Goal: Navigation & Orientation: Find specific page/section

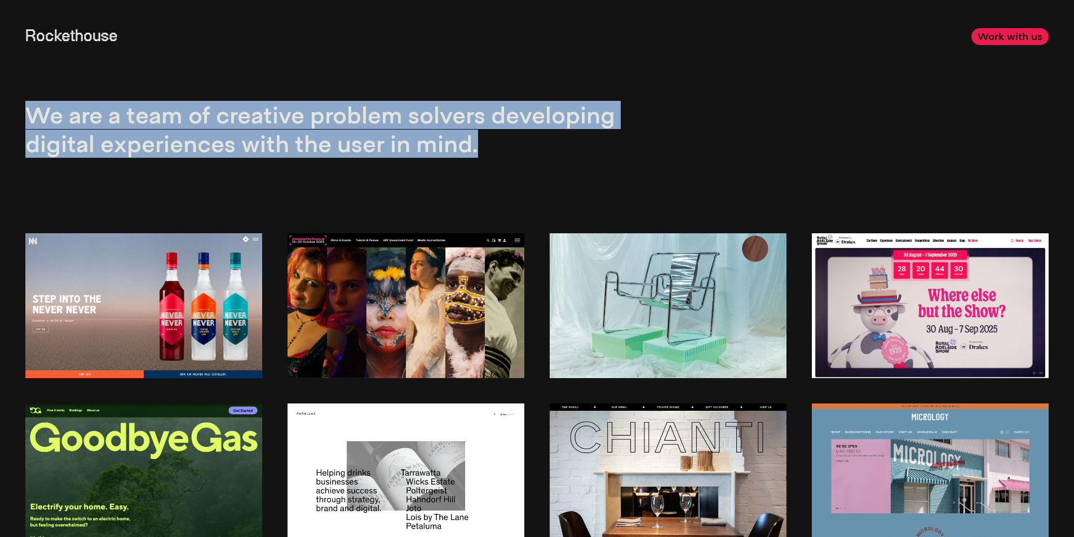
drag, startPoint x: 15, startPoint y: 116, endPoint x: 520, endPoint y: 154, distance: 506.0
click at [520, 154] on section "We are a team of creative problem solvers developing digital experiences with t…" at bounding box center [537, 104] width 1074 height 209
click at [520, 154] on p "We are a team of creative problem solvers developing digital experiences with t…" at bounding box center [328, 129] width 606 height 57
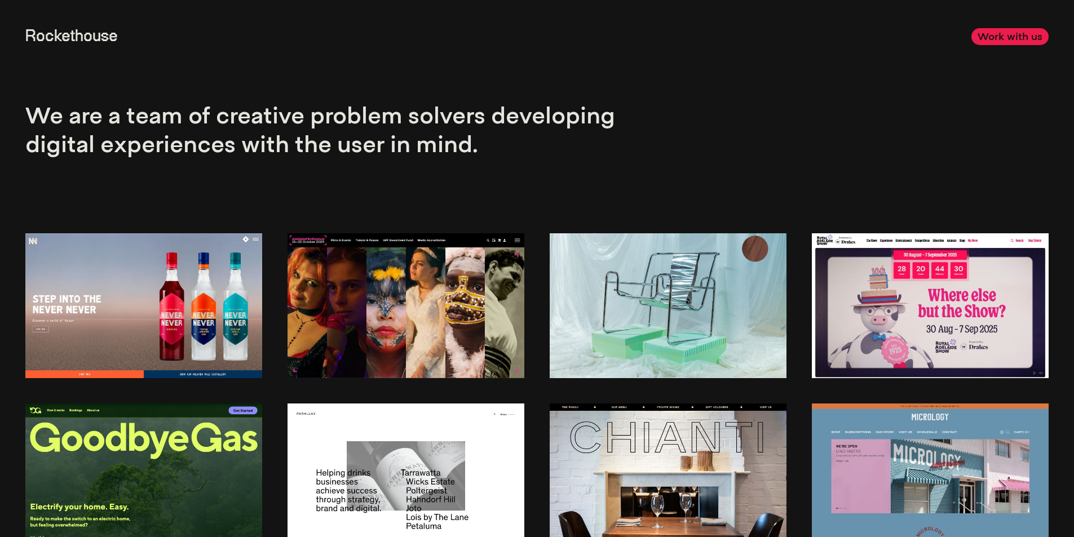
click at [744, 92] on section "We are a team of creative problem solvers developing digital experiences with t…" at bounding box center [537, 104] width 1074 height 209
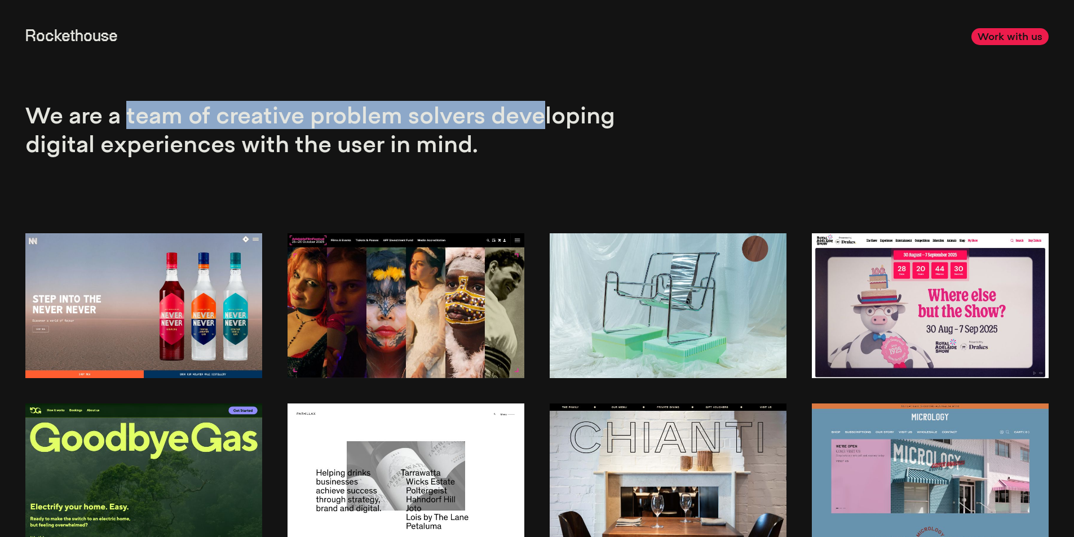
drag, startPoint x: 128, startPoint y: 122, endPoint x: 542, endPoint y: 113, distance: 414.5
click at [542, 113] on p "We are a team of creative problem solvers developing digital experiences with t…" at bounding box center [328, 129] width 606 height 57
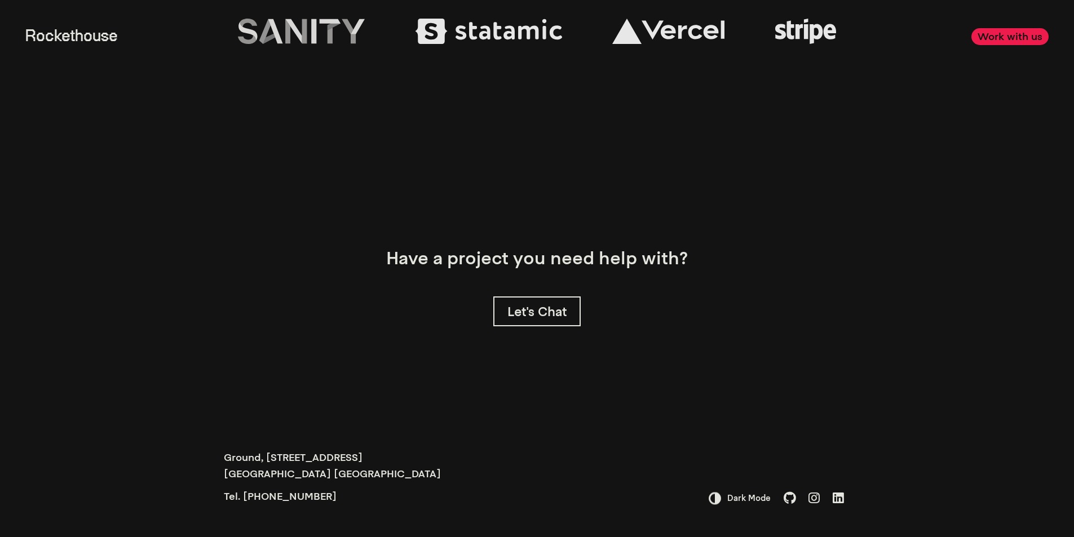
scroll to position [3642, 0]
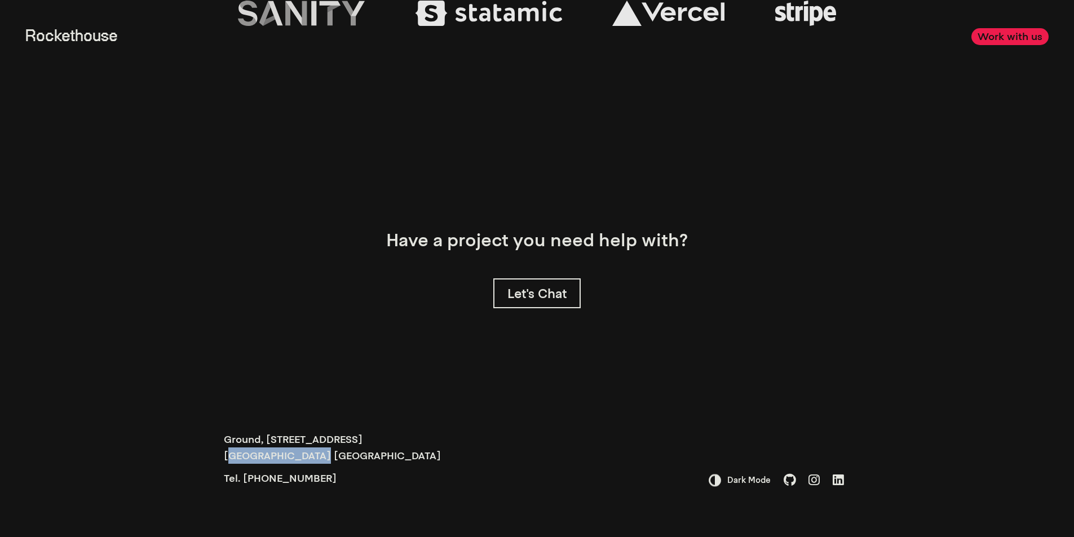
drag, startPoint x: 229, startPoint y: 456, endPoint x: 314, endPoint y: 456, distance: 85.1
click at [314, 456] on p "Ground, 11 Stockley Alley Adelaide South Australia" at bounding box center [332, 447] width 217 height 33
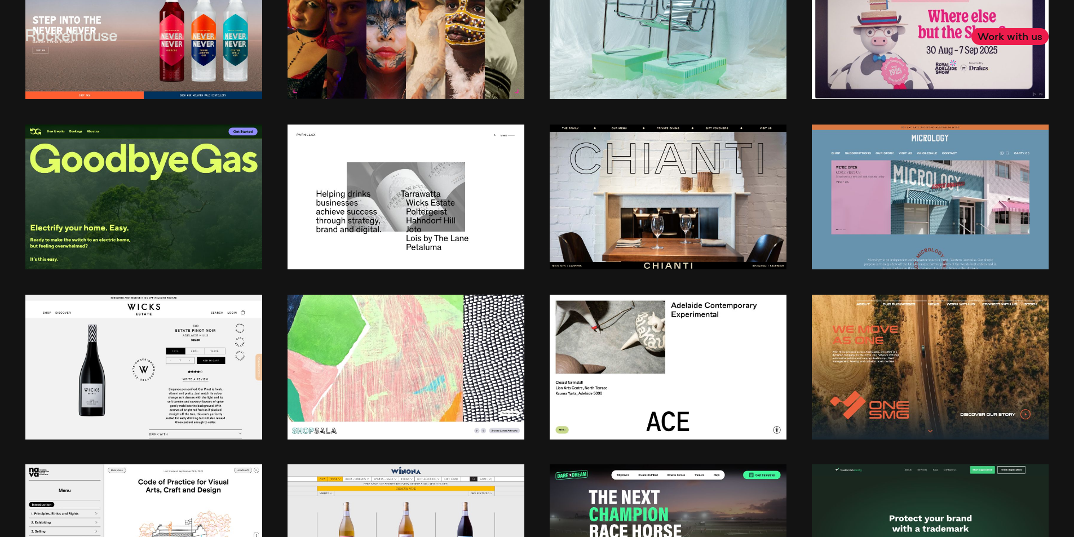
scroll to position [0, 0]
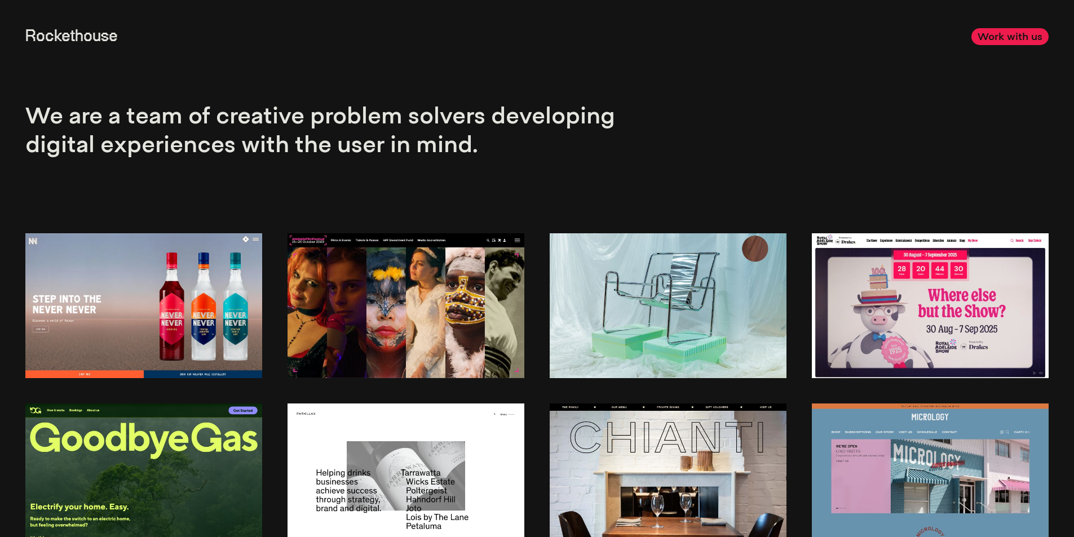
click at [67, 37] on link "Rockethouse" at bounding box center [71, 37] width 92 height 16
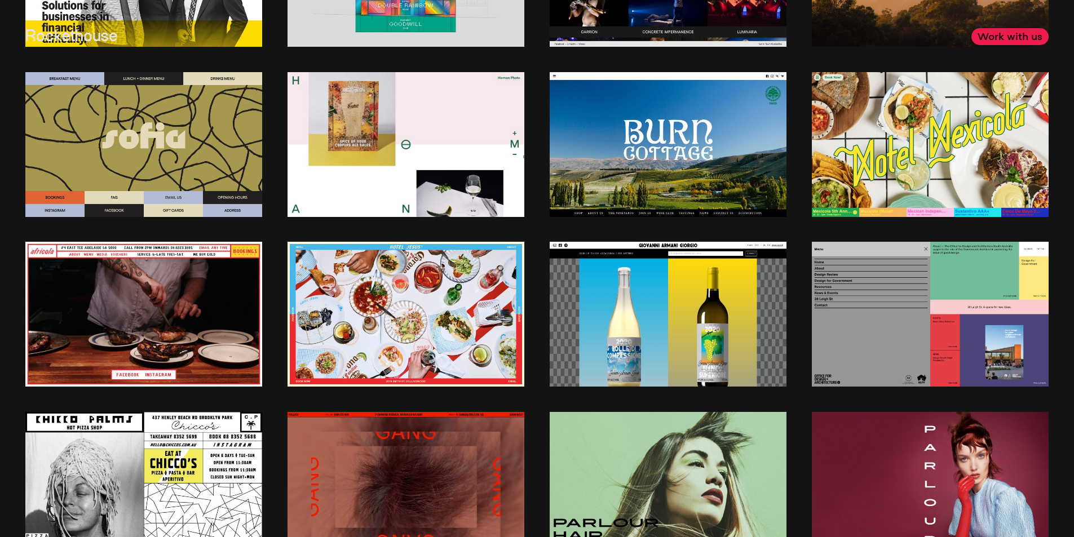
scroll to position [1860, 0]
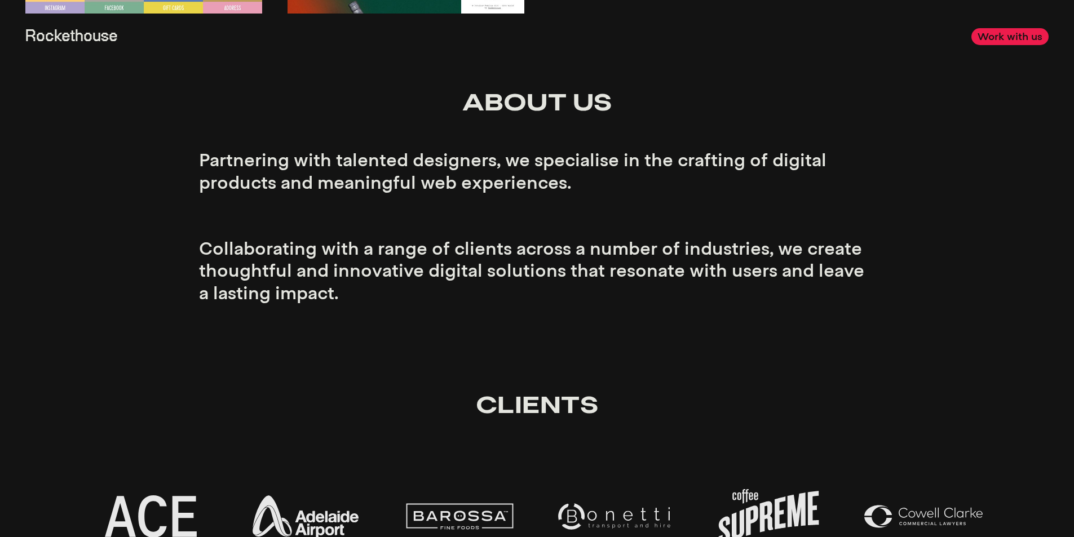
scroll to position [2255, 0]
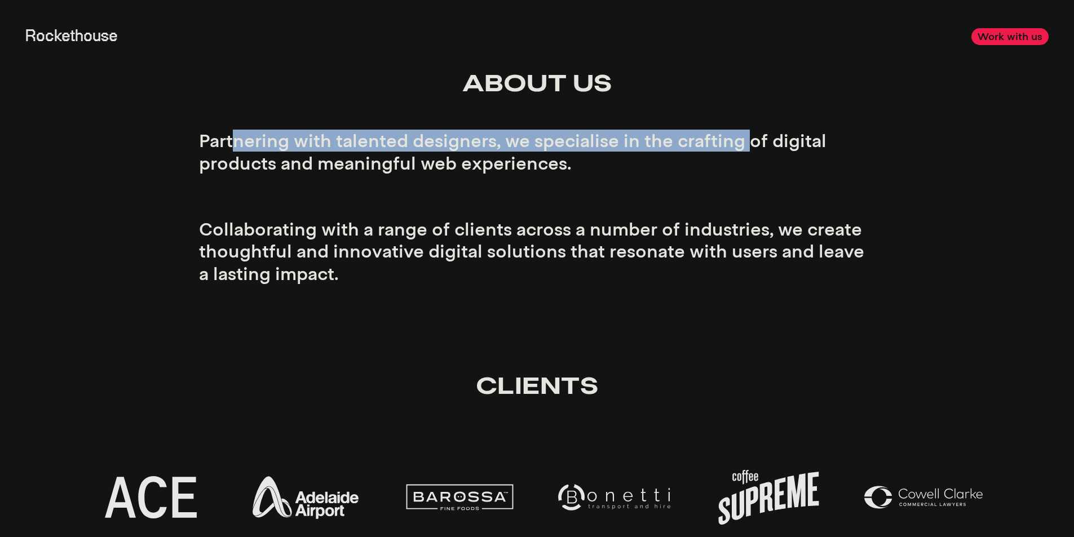
drag, startPoint x: 229, startPoint y: 145, endPoint x: 747, endPoint y: 140, distance: 517.6
click at [747, 140] on p "Partnering with talented designers, we specialise in the crafting of digital pr…" at bounding box center [537, 207] width 677 height 154
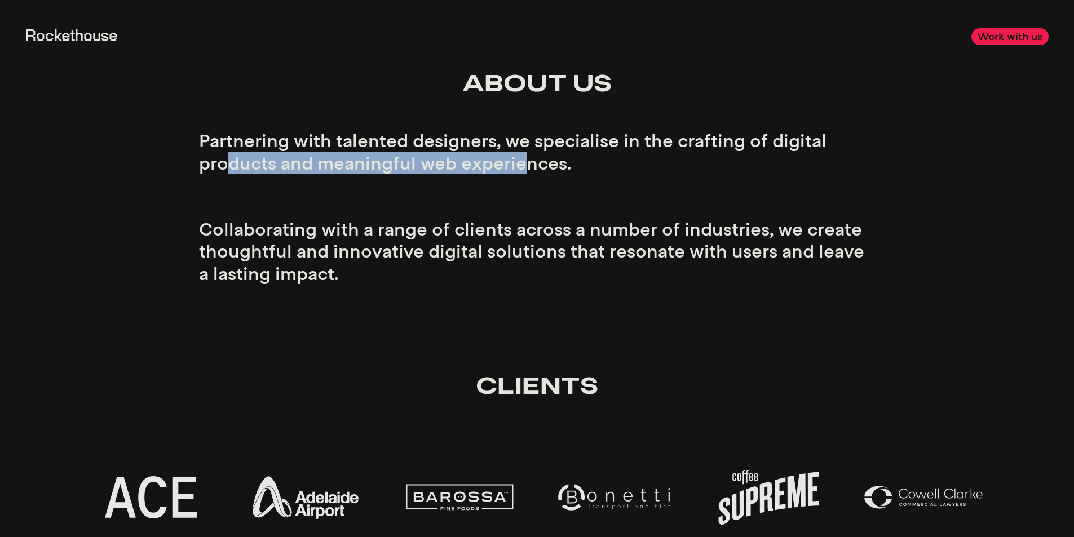
drag, startPoint x: 231, startPoint y: 162, endPoint x: 521, endPoint y: 162, distance: 290.9
click at [521, 162] on p "Partnering with talented designers, we specialise in the crafting of digital pr…" at bounding box center [537, 207] width 677 height 154
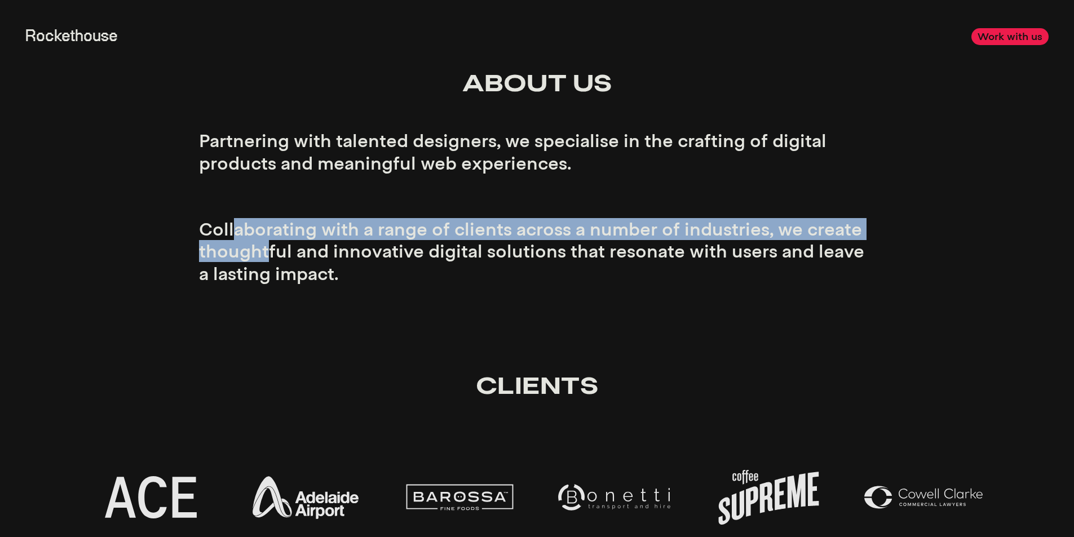
drag, startPoint x: 231, startPoint y: 224, endPoint x: 266, endPoint y: 262, distance: 51.8
click at [266, 262] on p "Partnering with talented designers, we specialise in the crafting of digital pr…" at bounding box center [537, 207] width 677 height 154
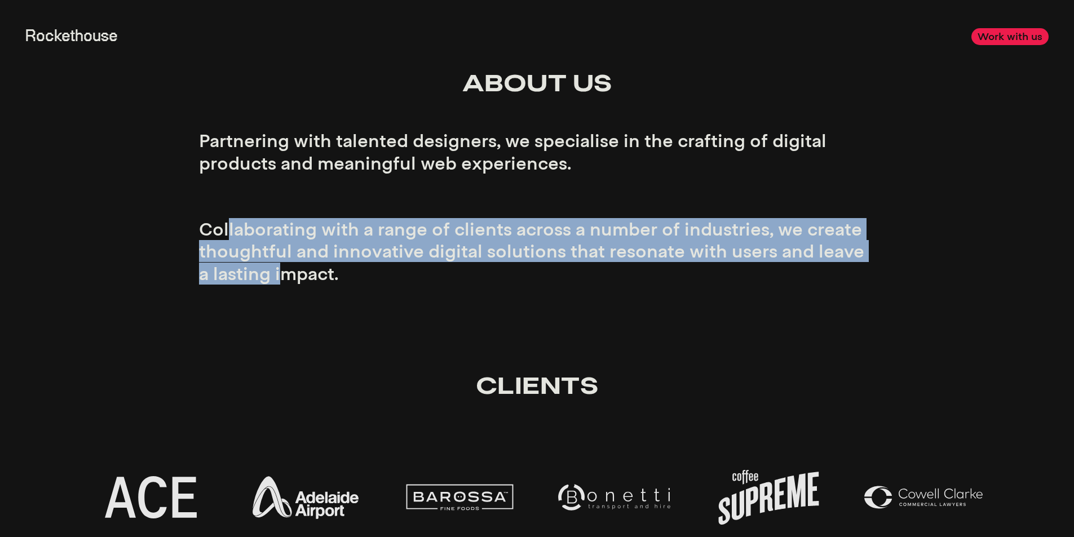
drag, startPoint x: 271, startPoint y: 275, endPoint x: 229, endPoint y: 222, distance: 67.4
click at [229, 222] on p "Partnering with talented designers, we specialise in the crafting of digital pr…" at bounding box center [537, 207] width 677 height 154
drag, startPoint x: 229, startPoint y: 222, endPoint x: 282, endPoint y: 280, distance: 78.6
click at [282, 280] on p "Partnering with talented designers, we specialise in the crafting of digital pr…" at bounding box center [537, 207] width 677 height 154
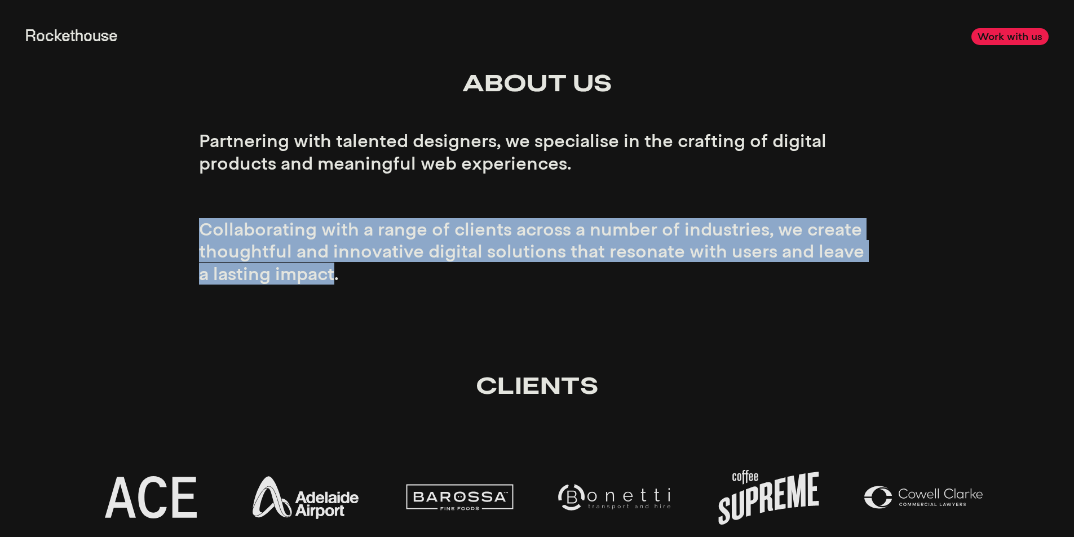
click at [282, 280] on p "Partnering with talented designers, we specialise in the crafting of digital pr…" at bounding box center [537, 207] width 677 height 154
drag, startPoint x: 282, startPoint y: 280, endPoint x: 228, endPoint y: 219, distance: 81.5
click at [228, 219] on p "Partnering with talented designers, we specialise in the crafting of digital pr…" at bounding box center [537, 207] width 677 height 154
drag, startPoint x: 228, startPoint y: 219, endPoint x: 365, endPoint y: 272, distance: 146.4
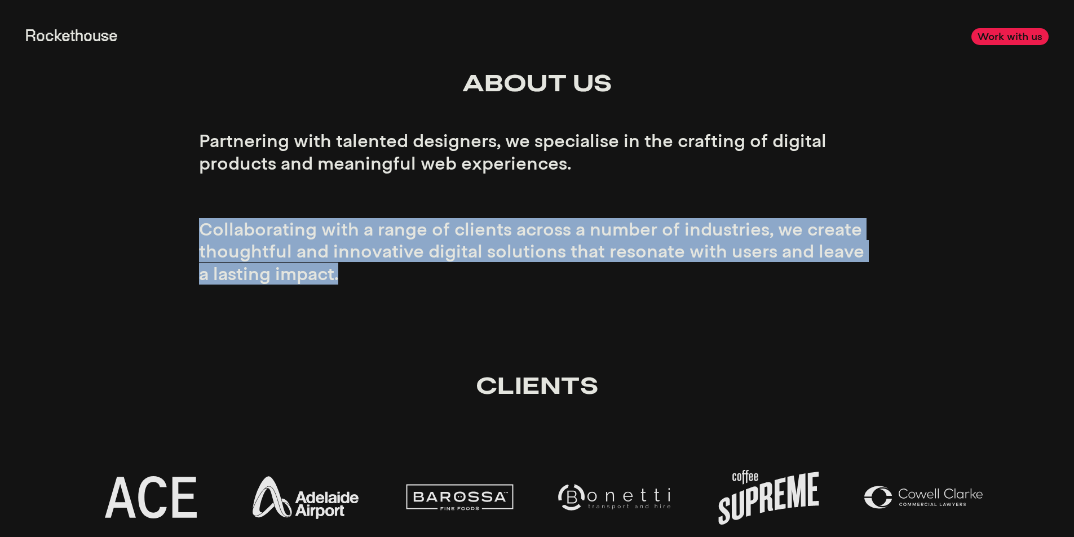
click at [365, 272] on p "Partnering with talented designers, we specialise in the crafting of digital pr…" at bounding box center [537, 207] width 677 height 154
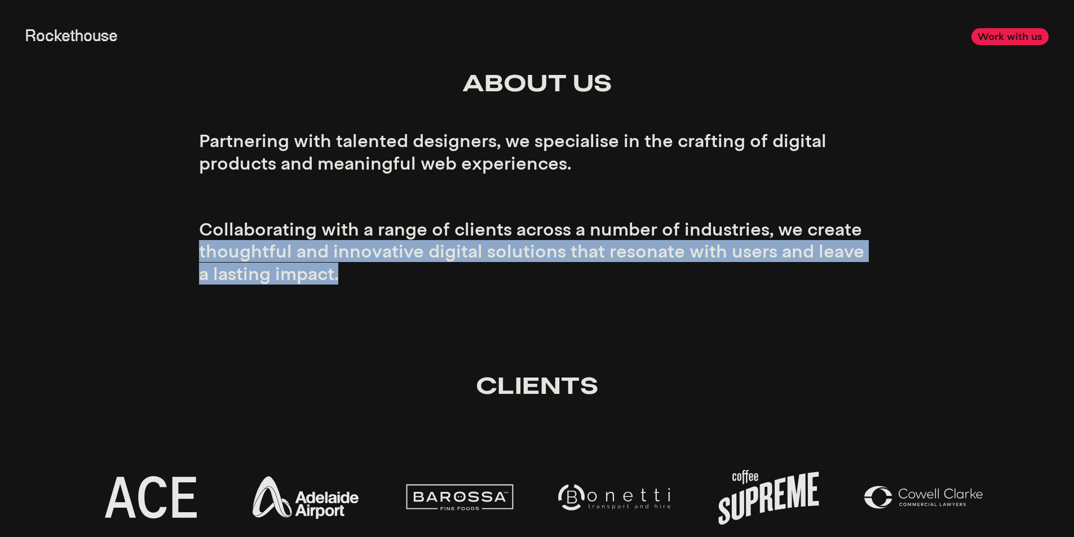
drag, startPoint x: 365, startPoint y: 272, endPoint x: 184, endPoint y: 241, distance: 183.1
click at [184, 241] on section "About Us Partnering with talented designers, we specialise in the crafting of d…" at bounding box center [537, 170] width 1074 height 303
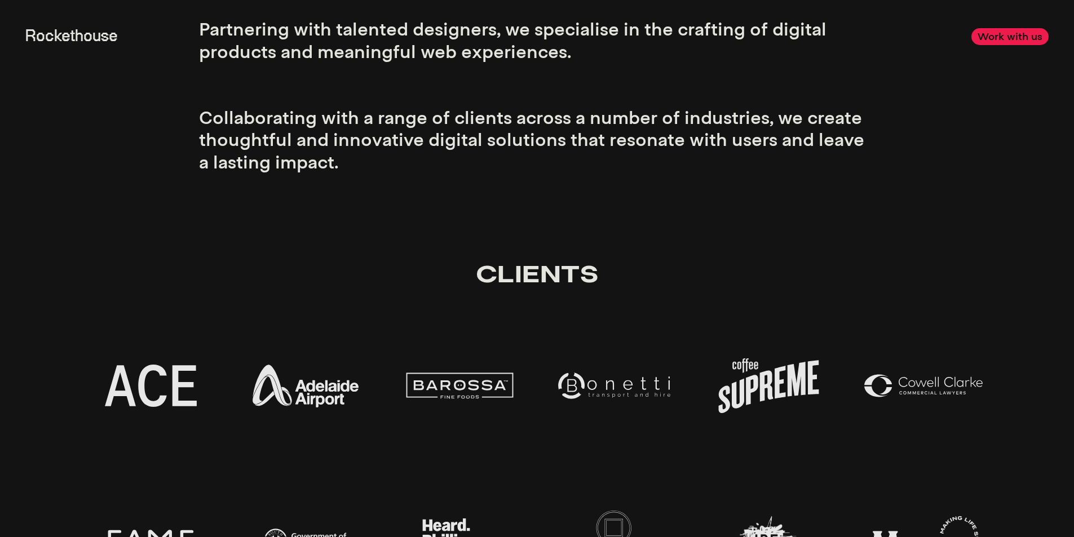
scroll to position [2368, 0]
click at [184, 241] on div "Clients" at bounding box center [537, 274] width 902 height 79
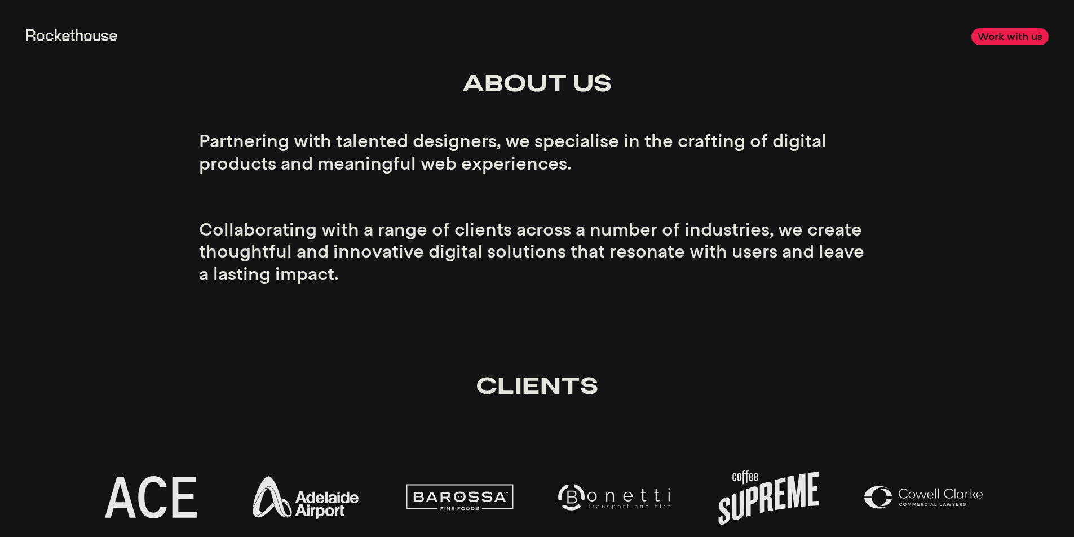
click at [207, 231] on p "Partnering with talented designers, we specialise in the crafting of digital pr…" at bounding box center [537, 207] width 677 height 154
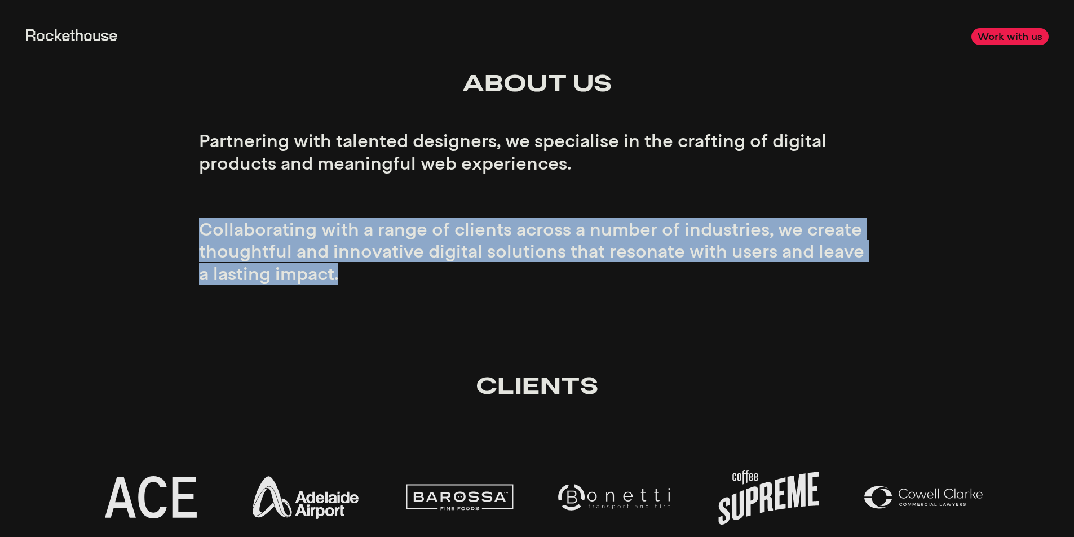
drag, startPoint x: 207, startPoint y: 231, endPoint x: 373, endPoint y: 267, distance: 169.6
click at [373, 267] on p "Partnering with talented designers, we specialise in the crafting of digital pr…" at bounding box center [537, 207] width 677 height 154
drag, startPoint x: 373, startPoint y: 267, endPoint x: 223, endPoint y: 227, distance: 155.8
click at [223, 227] on p "Partnering with talented designers, we specialise in the crafting of digital pr…" at bounding box center [537, 207] width 677 height 154
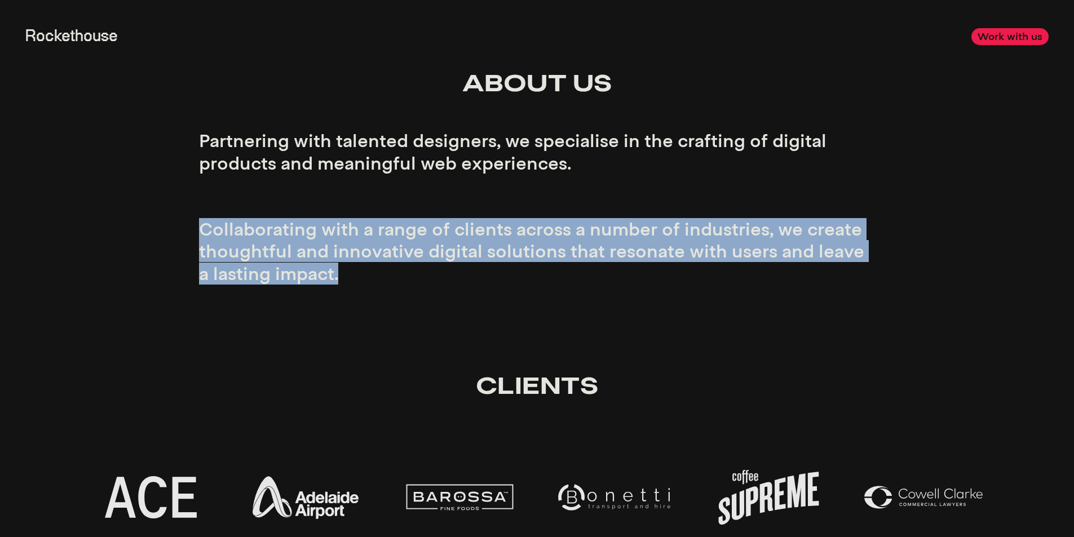
click at [223, 227] on p "Partnering with talented designers, we specialise in the crafting of digital pr…" at bounding box center [537, 207] width 677 height 154
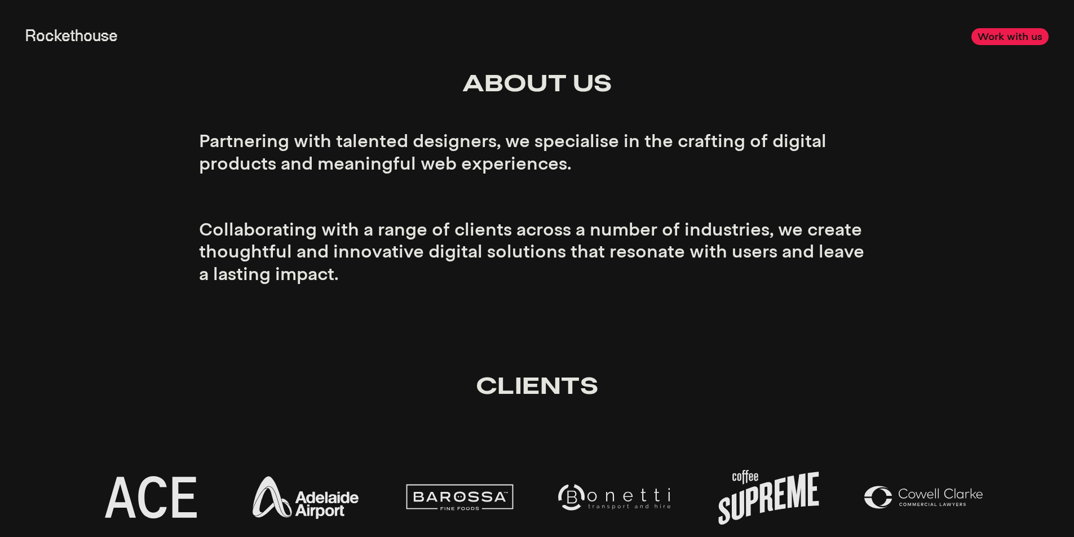
drag, startPoint x: 223, startPoint y: 227, endPoint x: 337, endPoint y: 279, distance: 125.1
click at [337, 279] on p "Partnering with talented designers, we specialise in the crafting of digital pr…" at bounding box center [537, 207] width 677 height 154
drag, startPoint x: 337, startPoint y: 279, endPoint x: 327, endPoint y: 271, distance: 12.1
click at [327, 271] on p "Partnering with talented designers, we specialise in the crafting of digital pr…" at bounding box center [537, 207] width 677 height 154
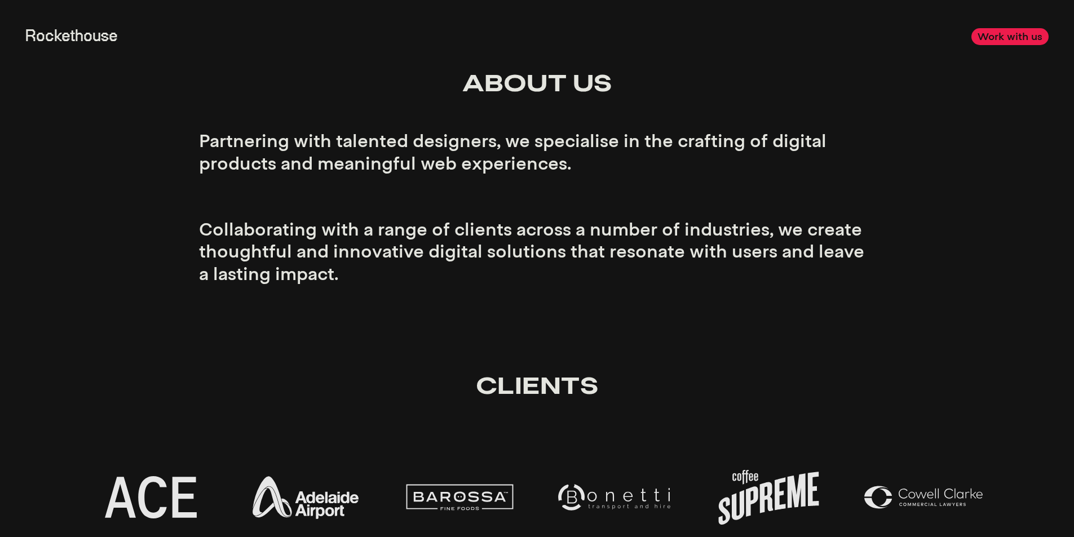
click at [327, 271] on p "Partnering with talented designers, we specialise in the crafting of digital pr…" at bounding box center [537, 207] width 677 height 154
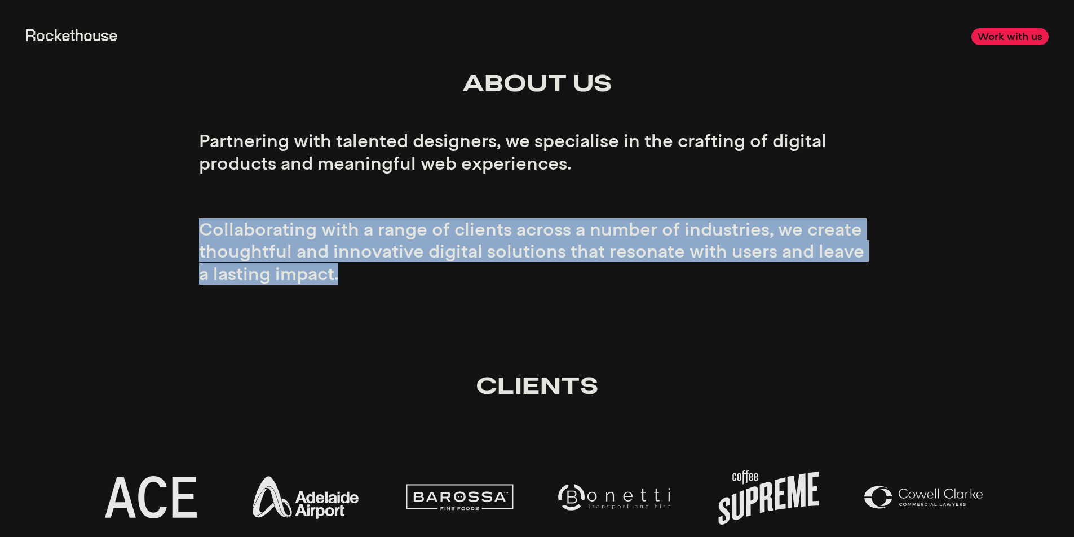
drag, startPoint x: 327, startPoint y: 271, endPoint x: 224, endPoint y: 222, distance: 114.2
click at [224, 222] on p "Partnering with talented designers, we specialise in the crafting of digital pr…" at bounding box center [537, 207] width 677 height 154
drag, startPoint x: 224, startPoint y: 222, endPoint x: 333, endPoint y: 271, distance: 119.4
click at [333, 271] on p "Partnering with talented designers, we specialise in the crafting of digital pr…" at bounding box center [537, 207] width 677 height 154
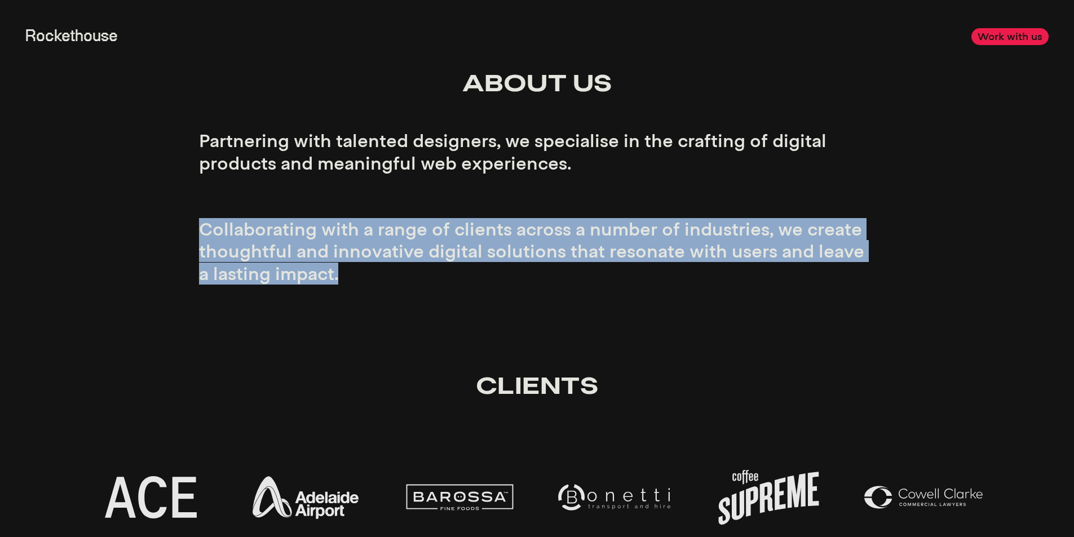
click at [333, 271] on p "Partnering with talented designers, we specialise in the crafting of digital pr…" at bounding box center [537, 207] width 677 height 154
drag, startPoint x: 333, startPoint y: 271, endPoint x: 248, endPoint y: 227, distance: 95.3
click at [248, 227] on p "Partnering with talented designers, we specialise in the crafting of digital pr…" at bounding box center [537, 207] width 677 height 154
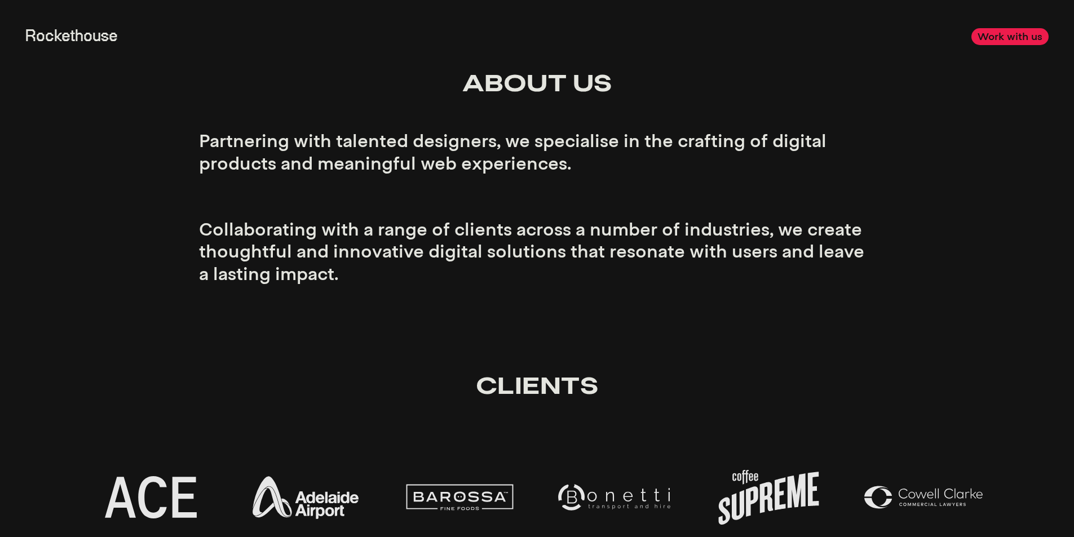
click at [238, 244] on p "Partnering with talented designers, we specialise in the crafting of digital pr…" at bounding box center [537, 207] width 677 height 154
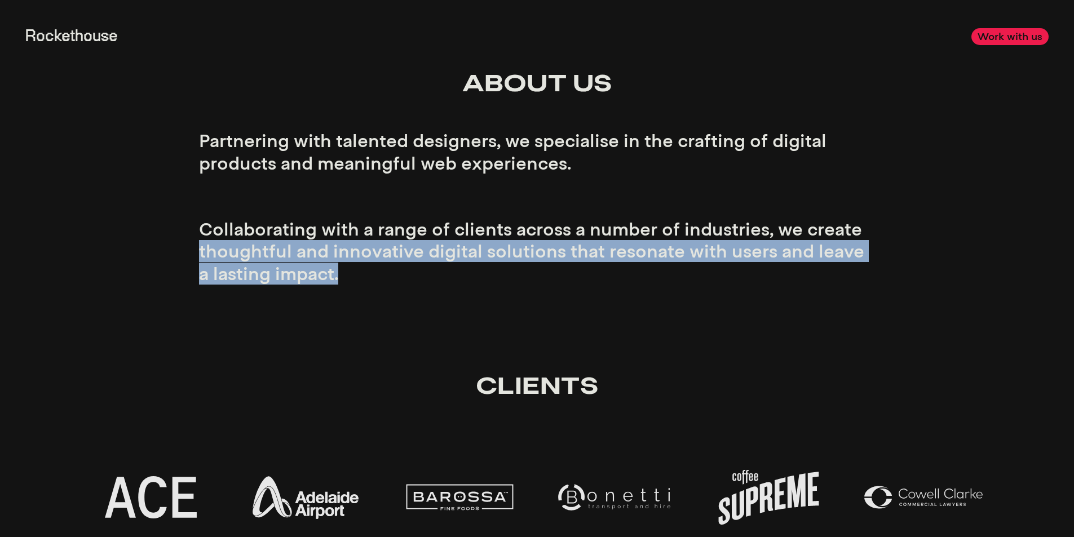
drag, startPoint x: 238, startPoint y: 244, endPoint x: 377, endPoint y: 272, distance: 141.1
click at [377, 272] on p "Partnering with talented designers, we specialise in the crafting of digital pr…" at bounding box center [537, 207] width 677 height 154
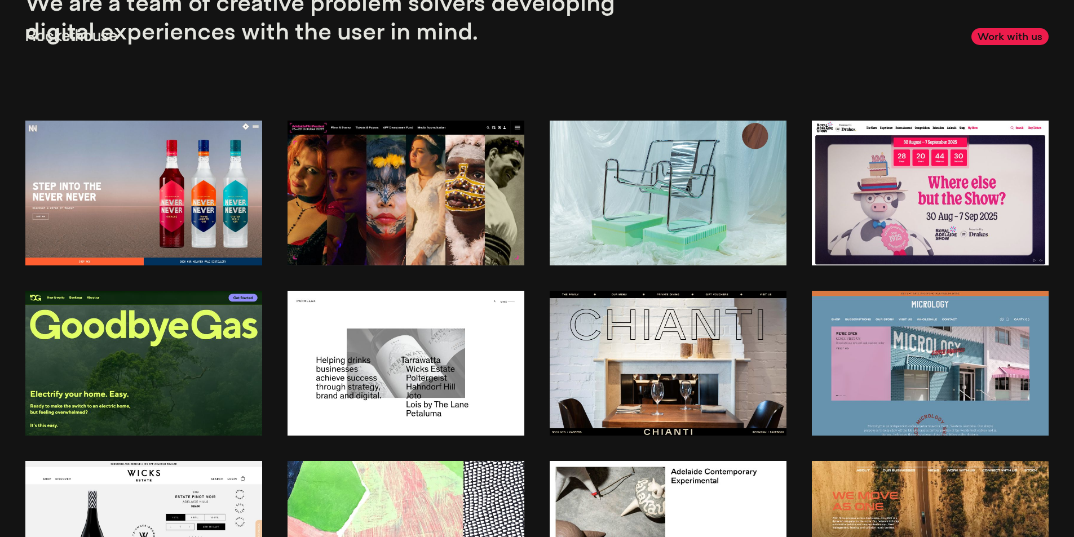
scroll to position [0, 0]
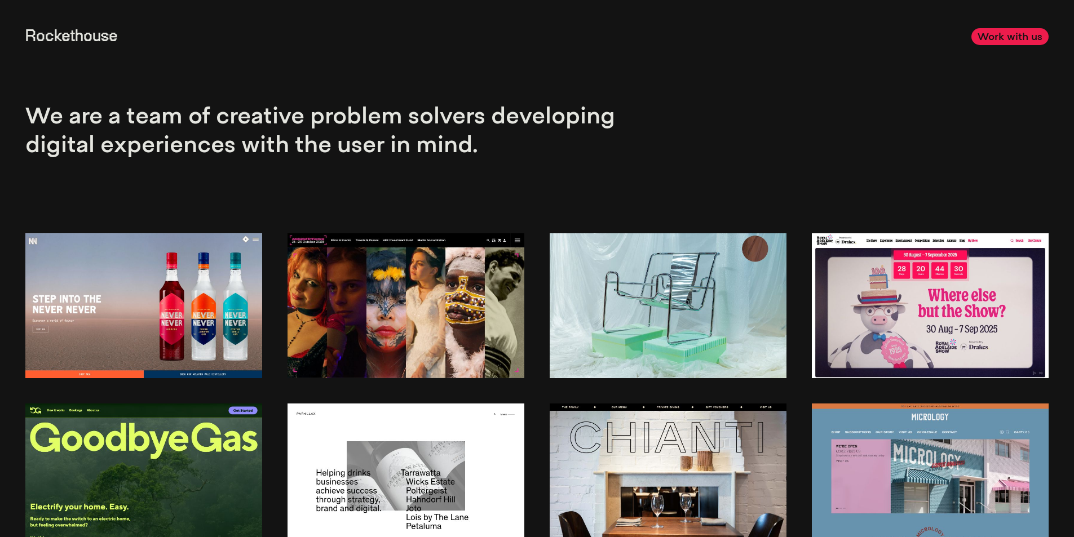
click at [1021, 33] on link "Work with us" at bounding box center [1009, 36] width 77 height 16
